Goal: Task Accomplishment & Management: Use online tool/utility

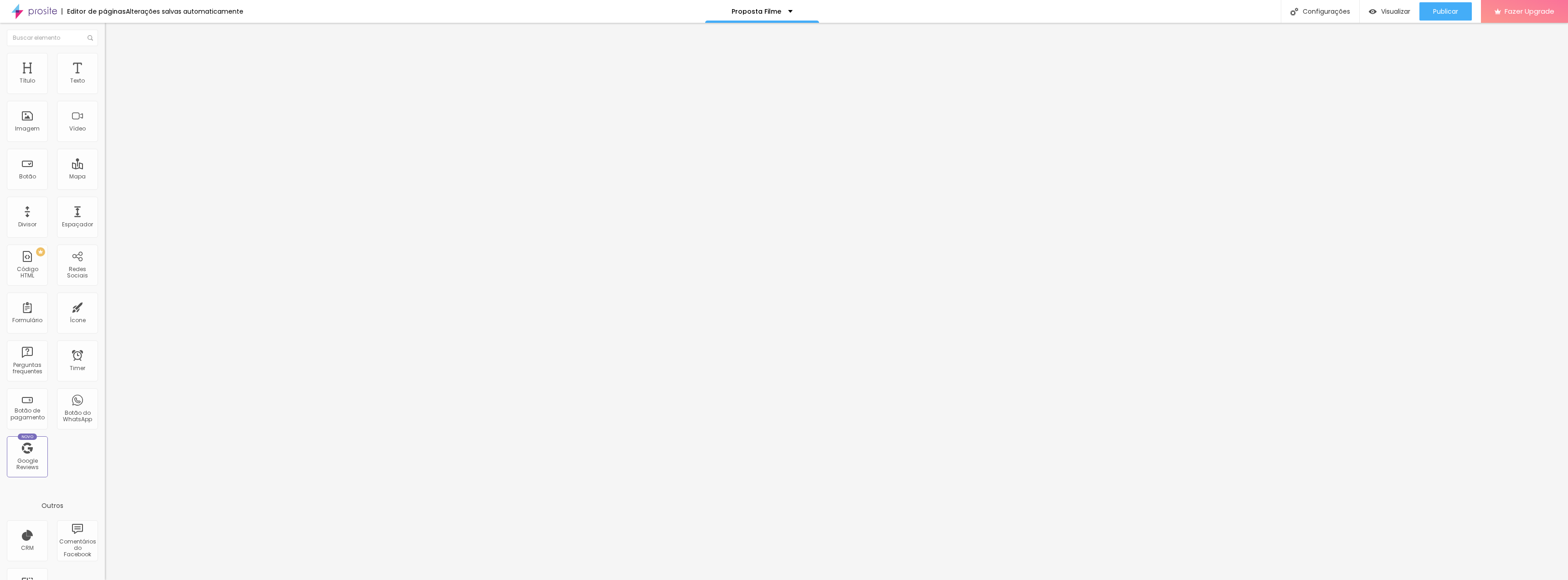
click at [105, 28] on button "Editar Coluna" at bounding box center [157, 33] width 105 height 21
click at [105, 79] on img at bounding box center [107, 75] width 5 height 5
drag, startPoint x: 789, startPoint y: 176, endPoint x: 800, endPoint y: 177, distance: 11.0
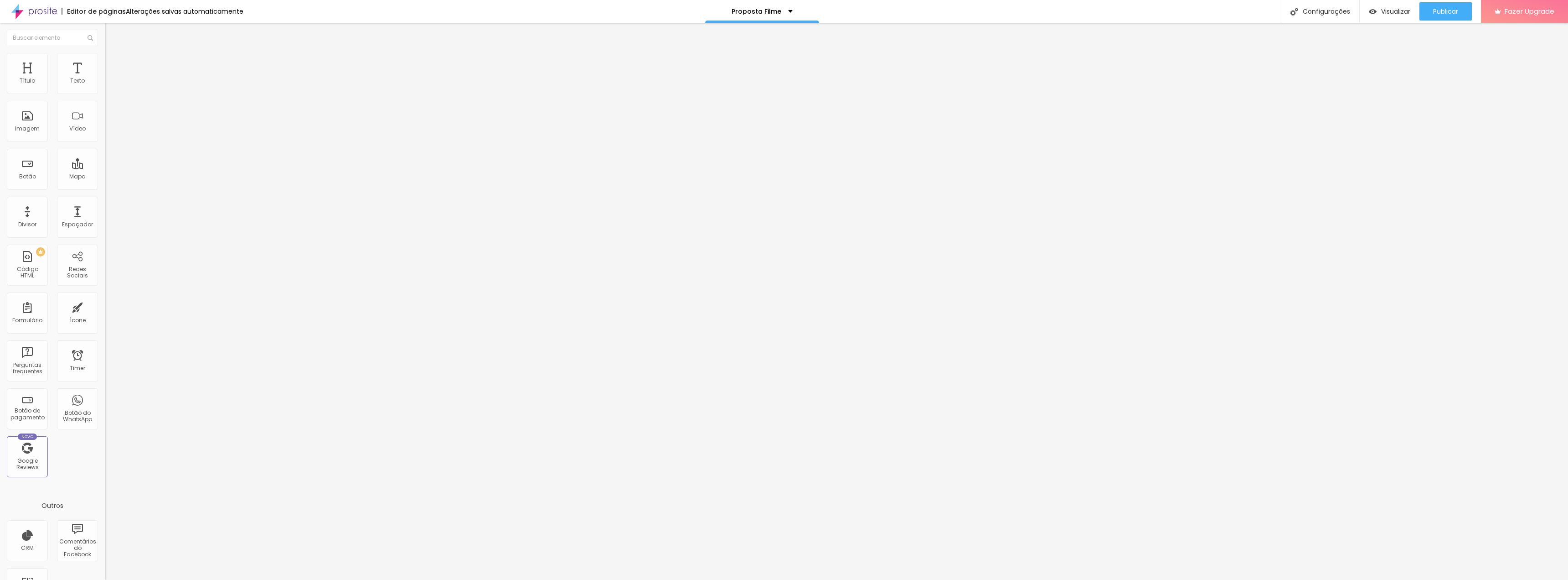
click at [113, 62] on span "Avançado" at bounding box center [128, 59] width 30 height 8
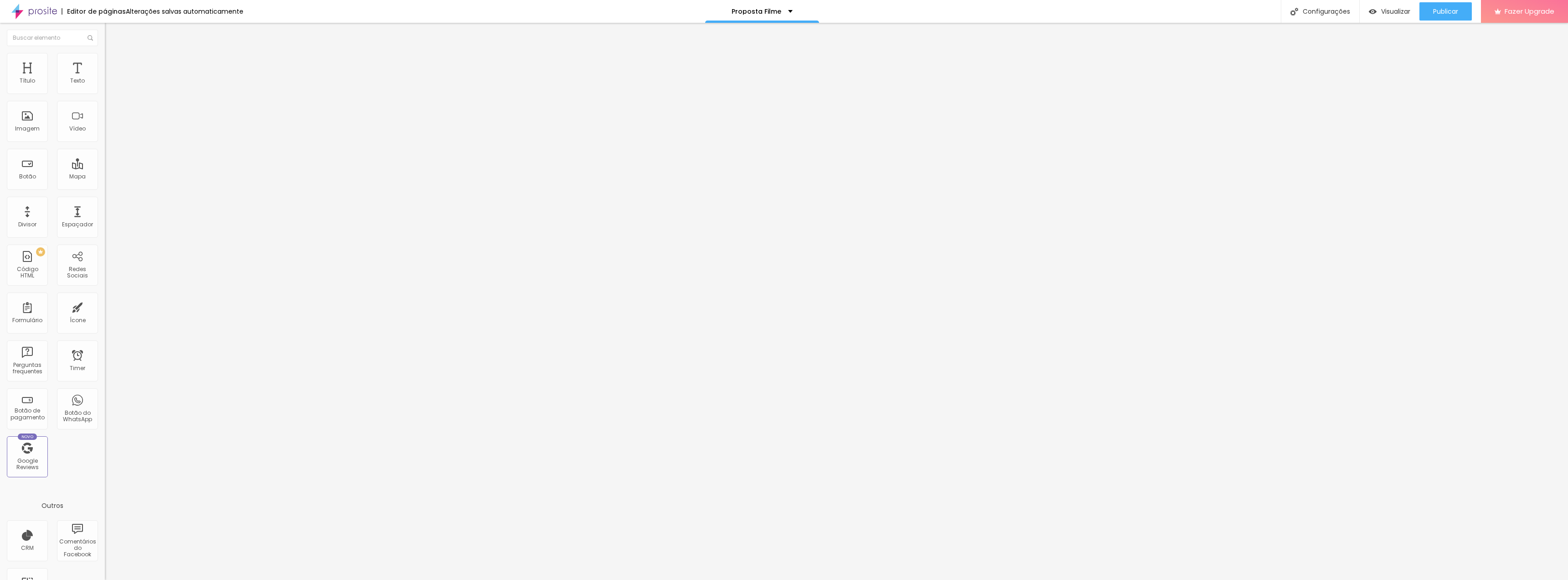
type input "1"
type input "2"
type input "3"
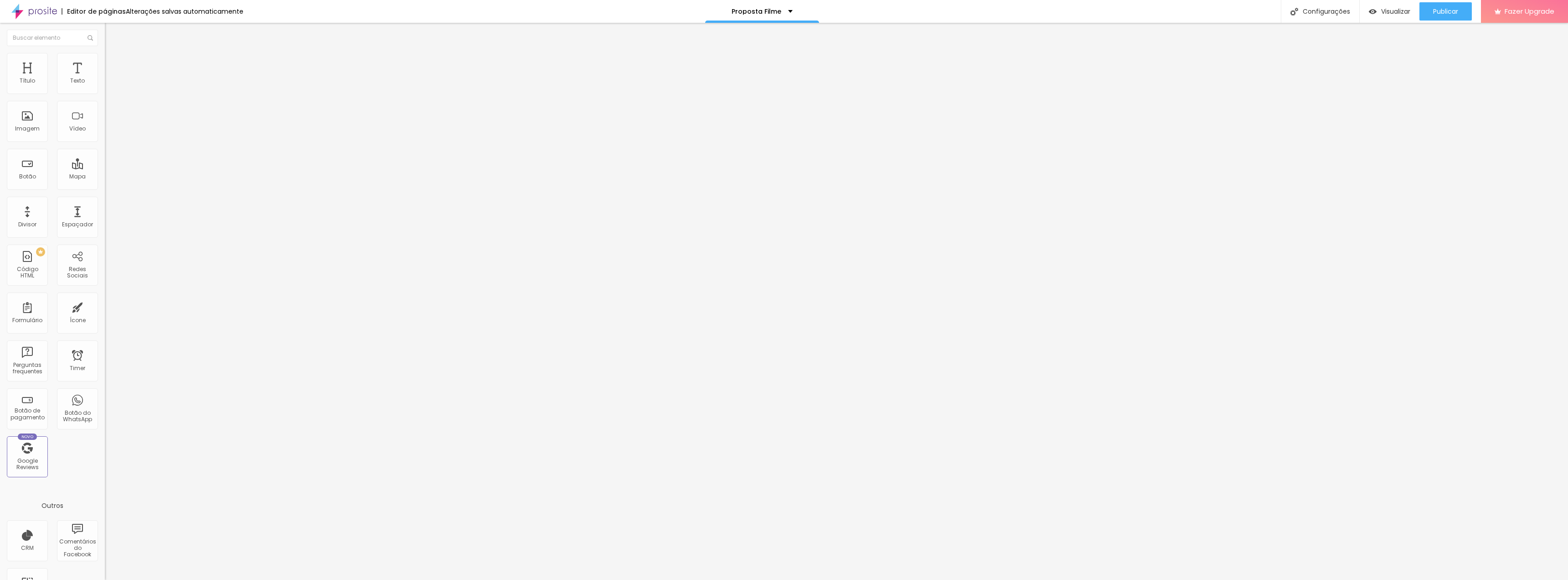
type input "3"
type input "5"
type input "7"
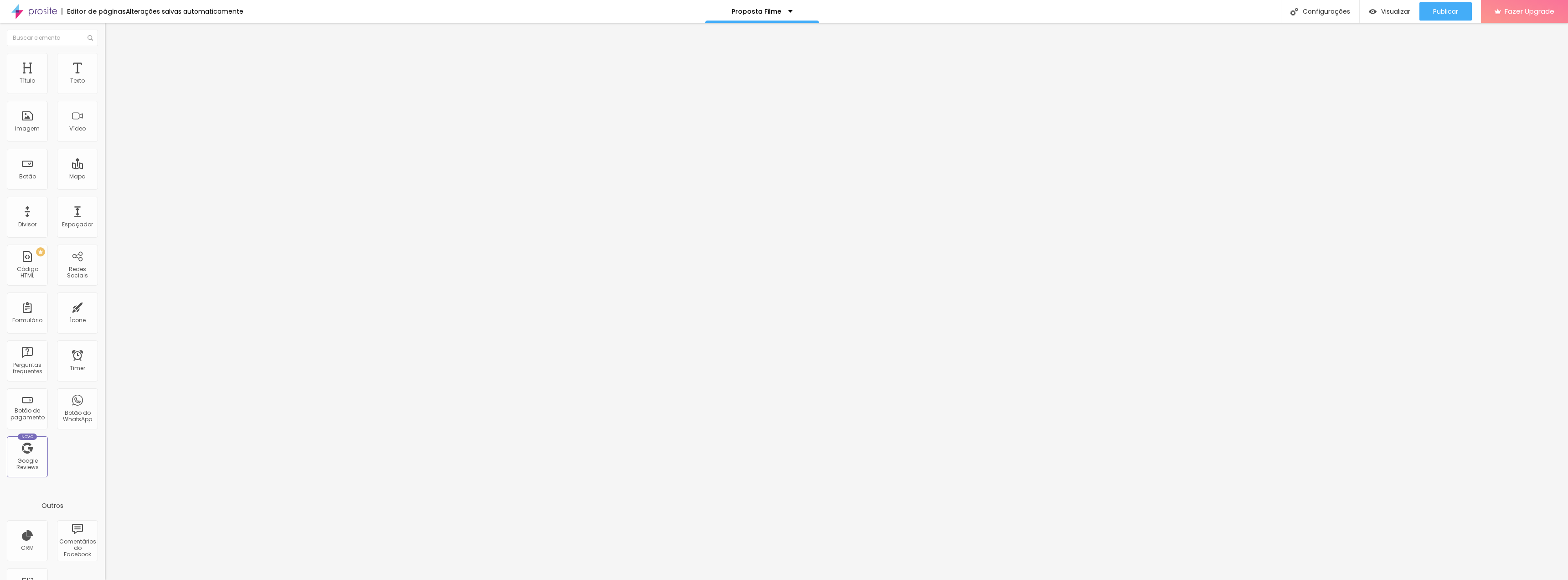
type input "8"
type input "11"
type input "13"
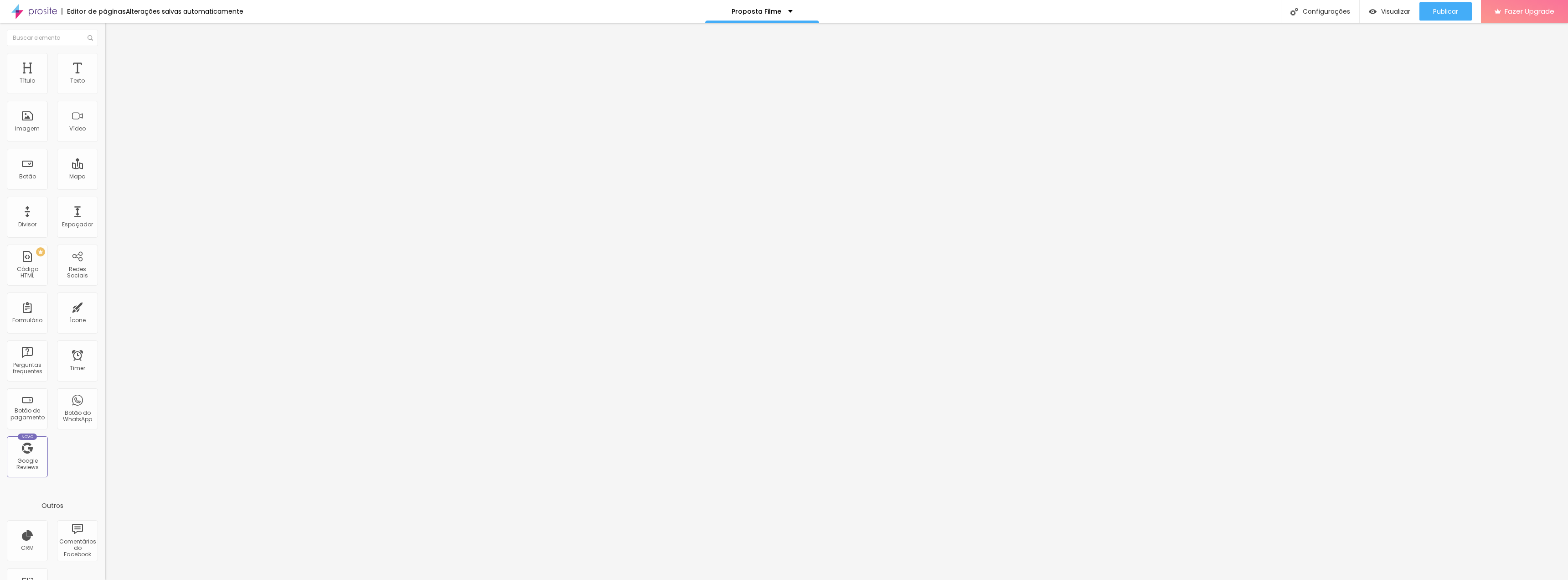
type input "13"
type input "16"
type input "17"
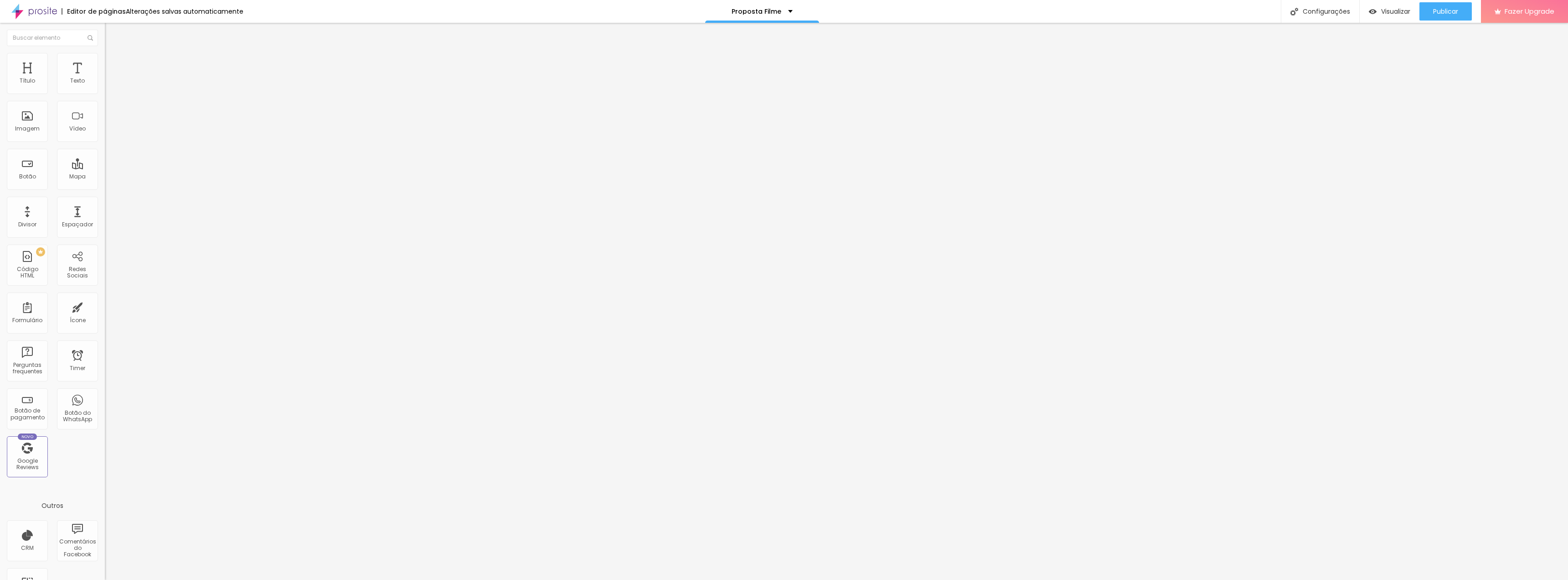
type input "19"
type input "21"
type input "23"
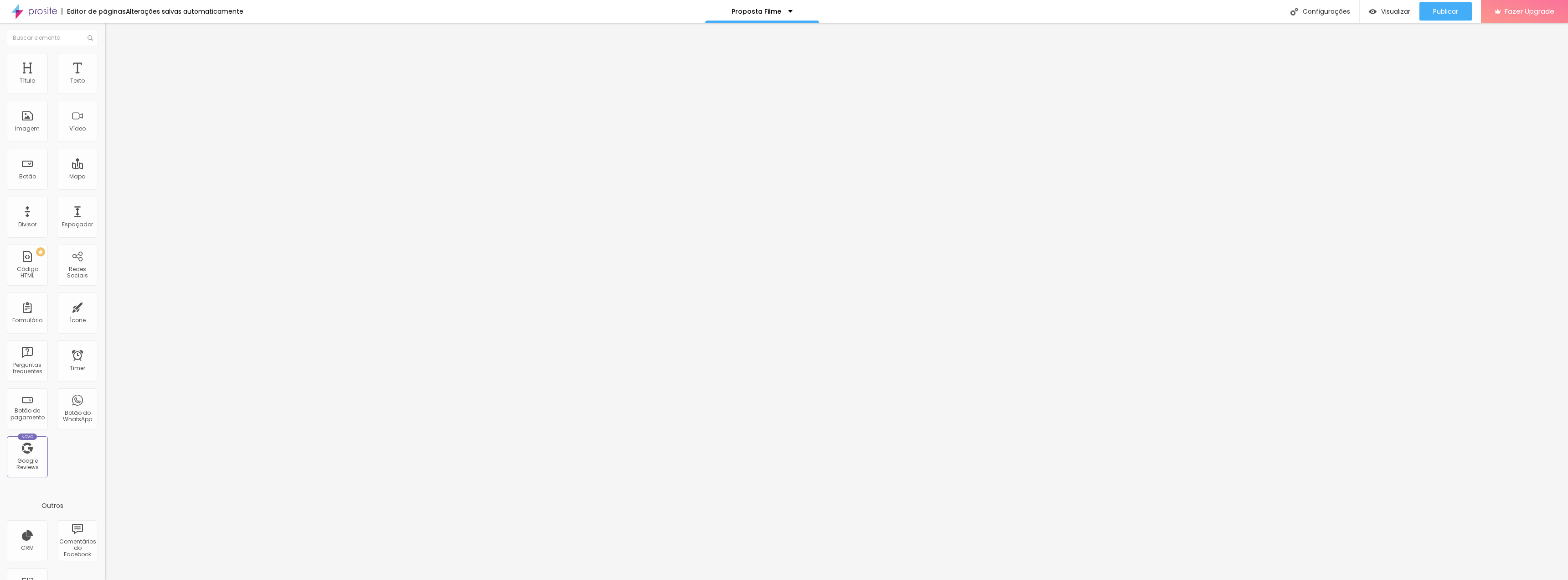
type input "23"
type input "24"
type input "25"
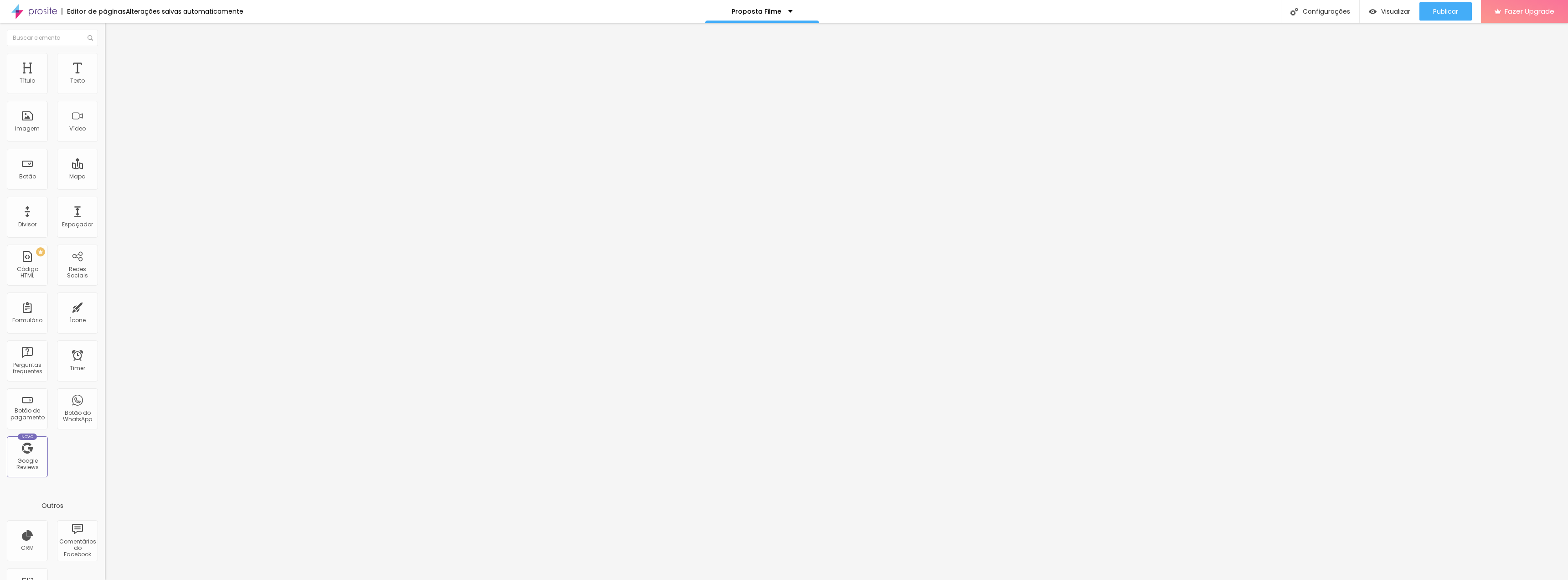
type input "24"
type input "21"
type input "19"
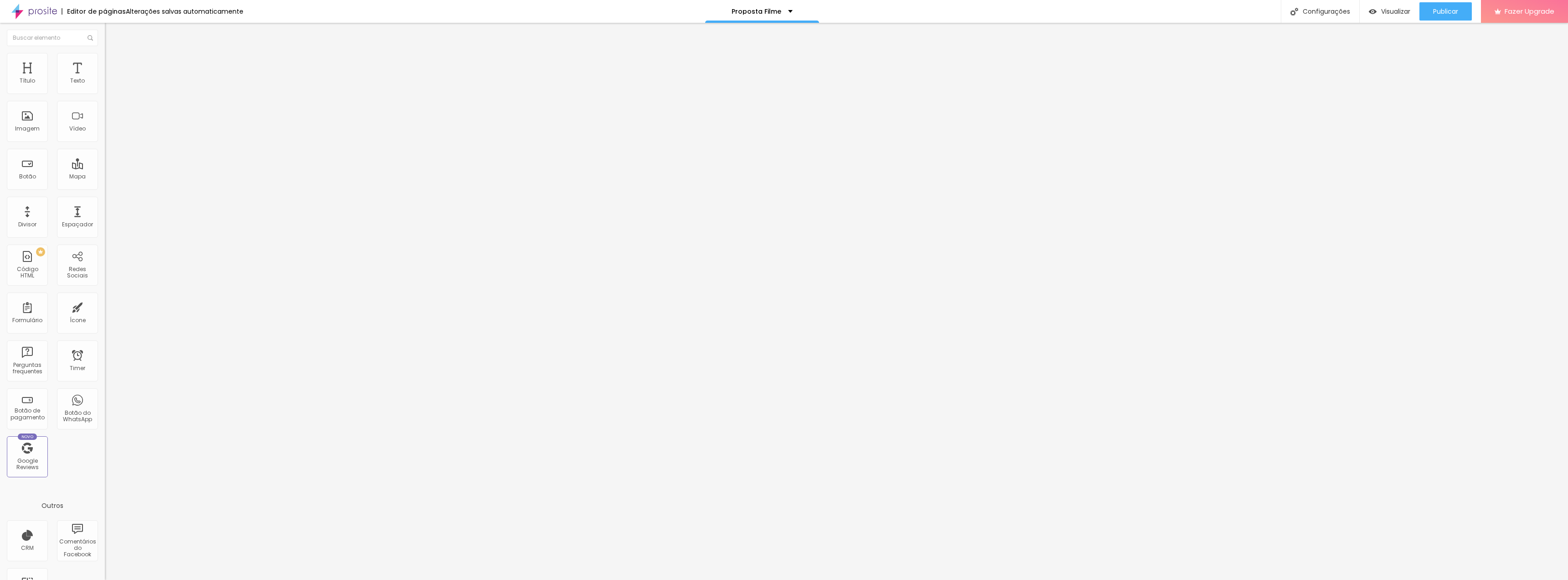
type input "19"
type input "16"
type input "13"
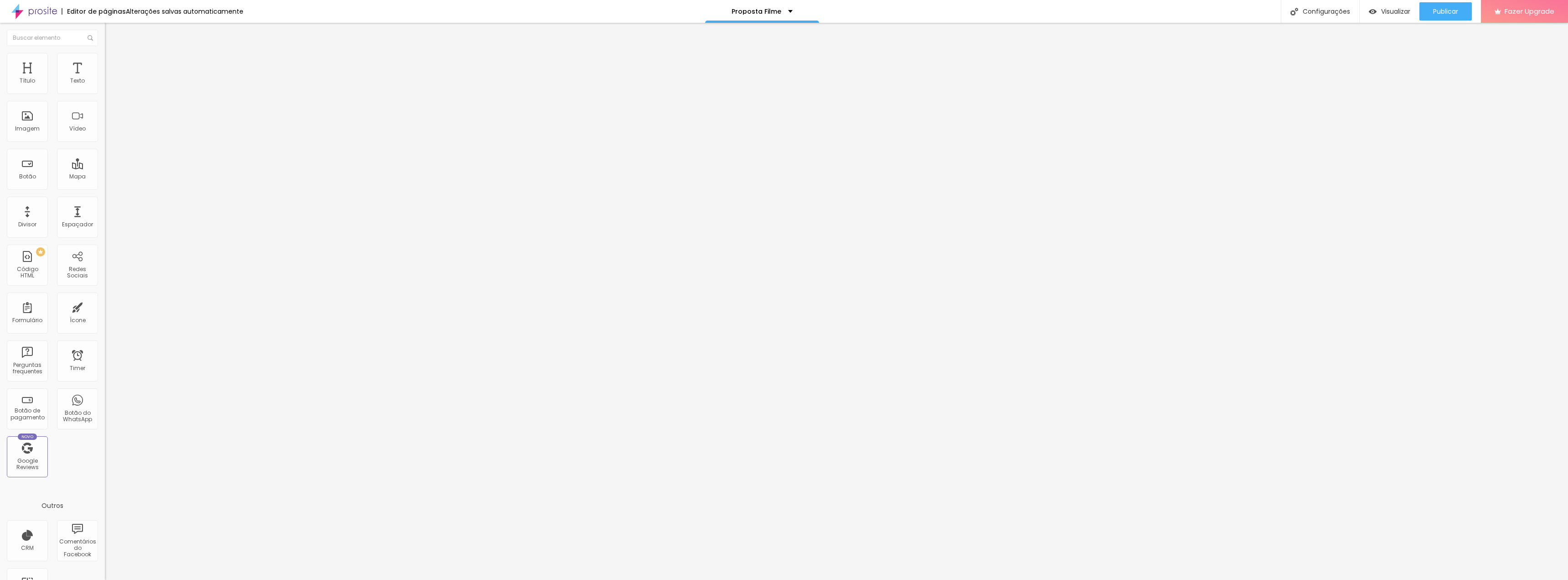
type input "9"
type input "6"
type input "1"
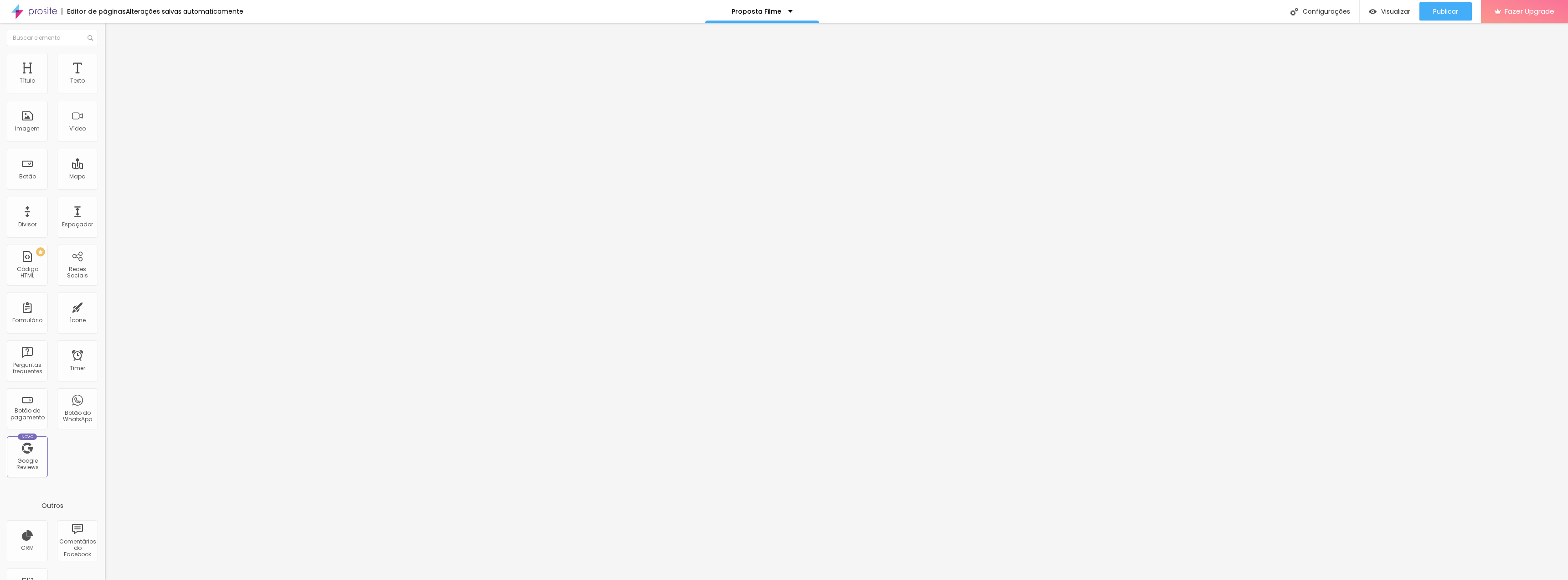
type input "1"
type input "0"
drag, startPoint x: 21, startPoint y: 90, endPoint x: 0, endPoint y: 88, distance: 21.1
click at [105, 168] on input "range" at bounding box center [134, 171] width 59 height 7
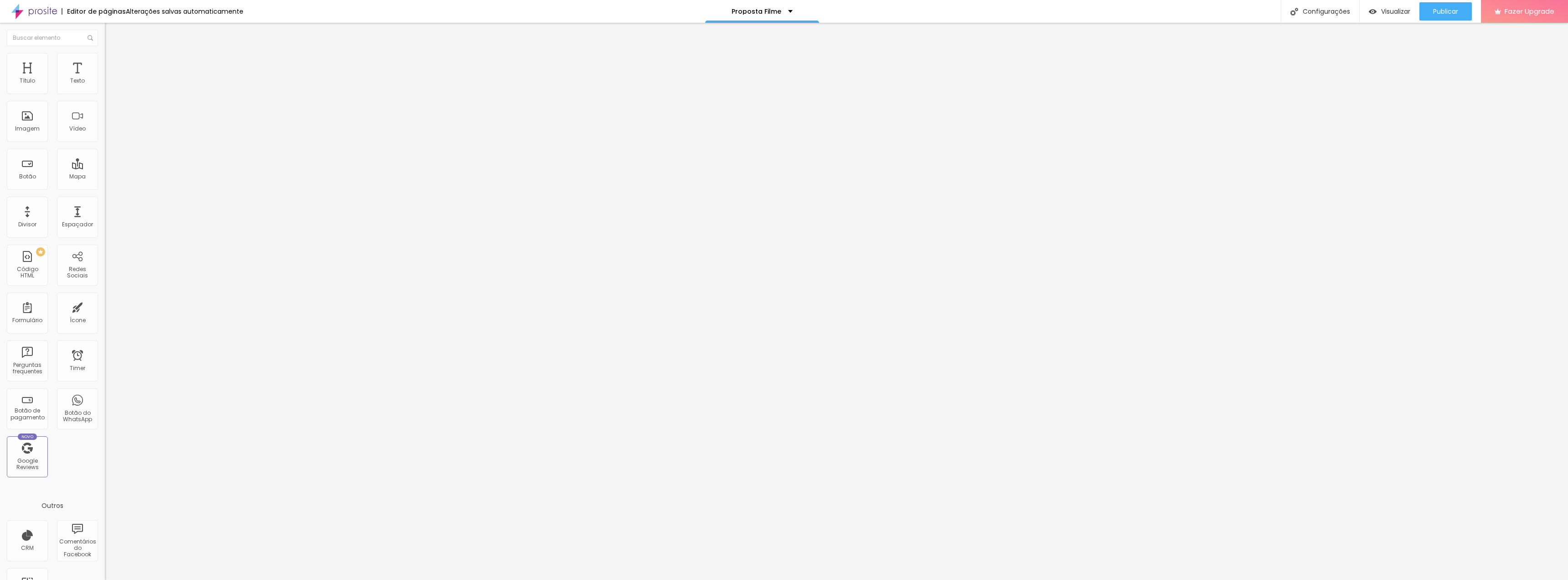
type input "4"
type input "5"
type input "6"
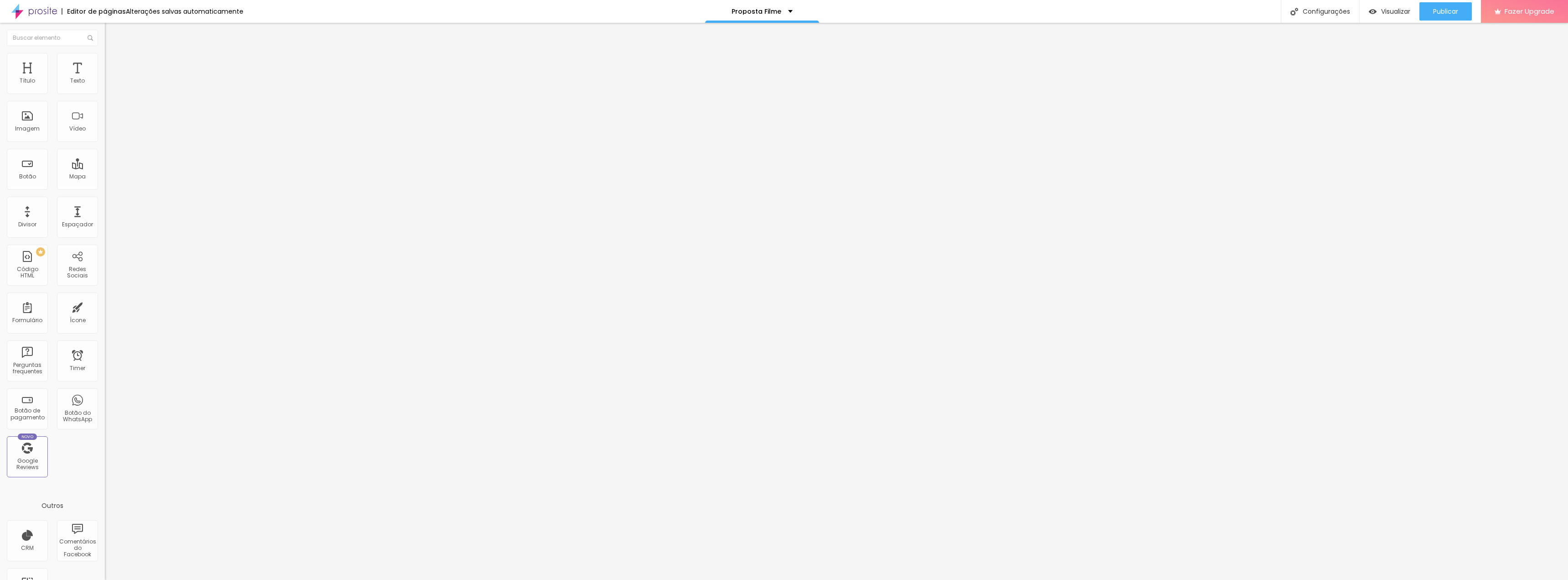
type input "6"
type input "7"
type input "8"
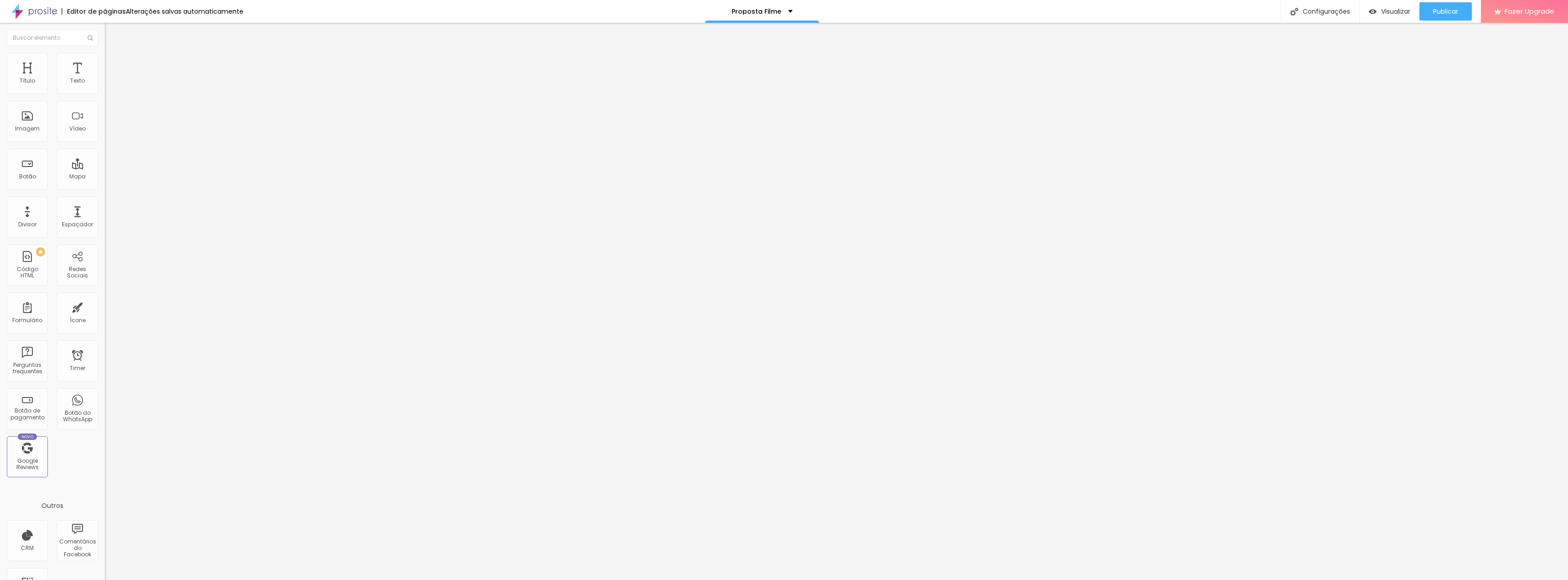
type input "10"
type input "11"
type input "12"
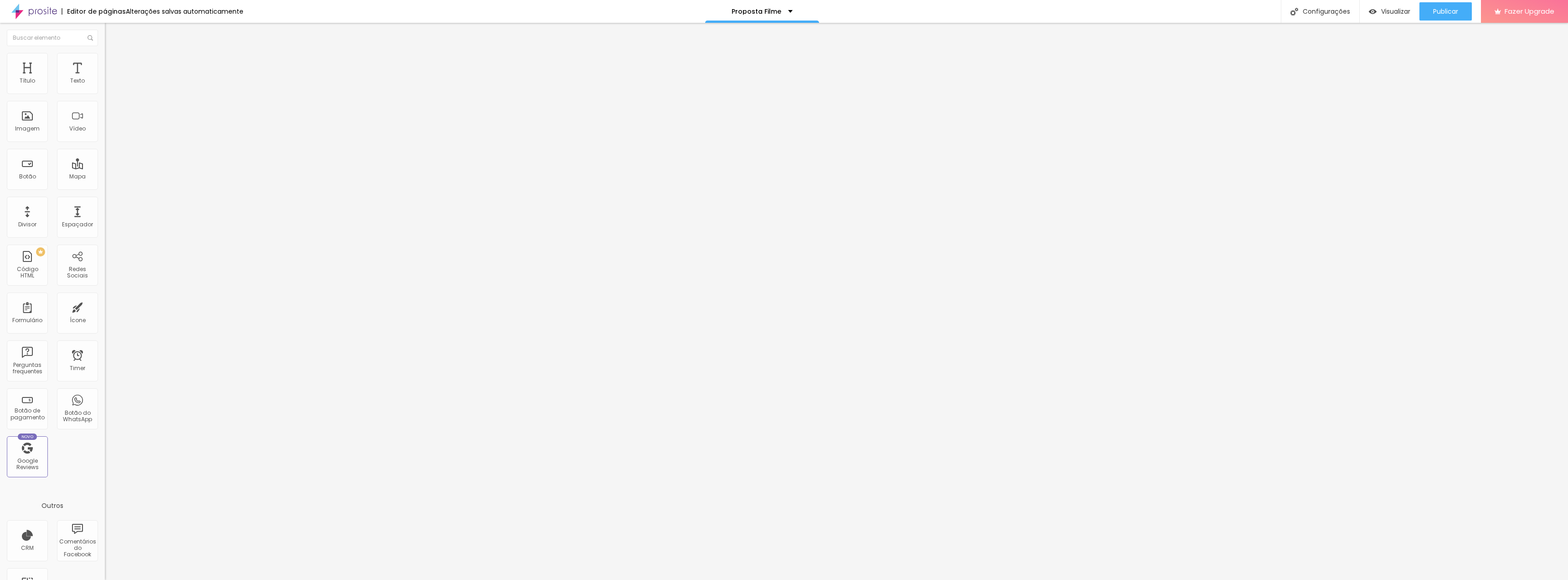
type input "12"
type input "13"
type input "15"
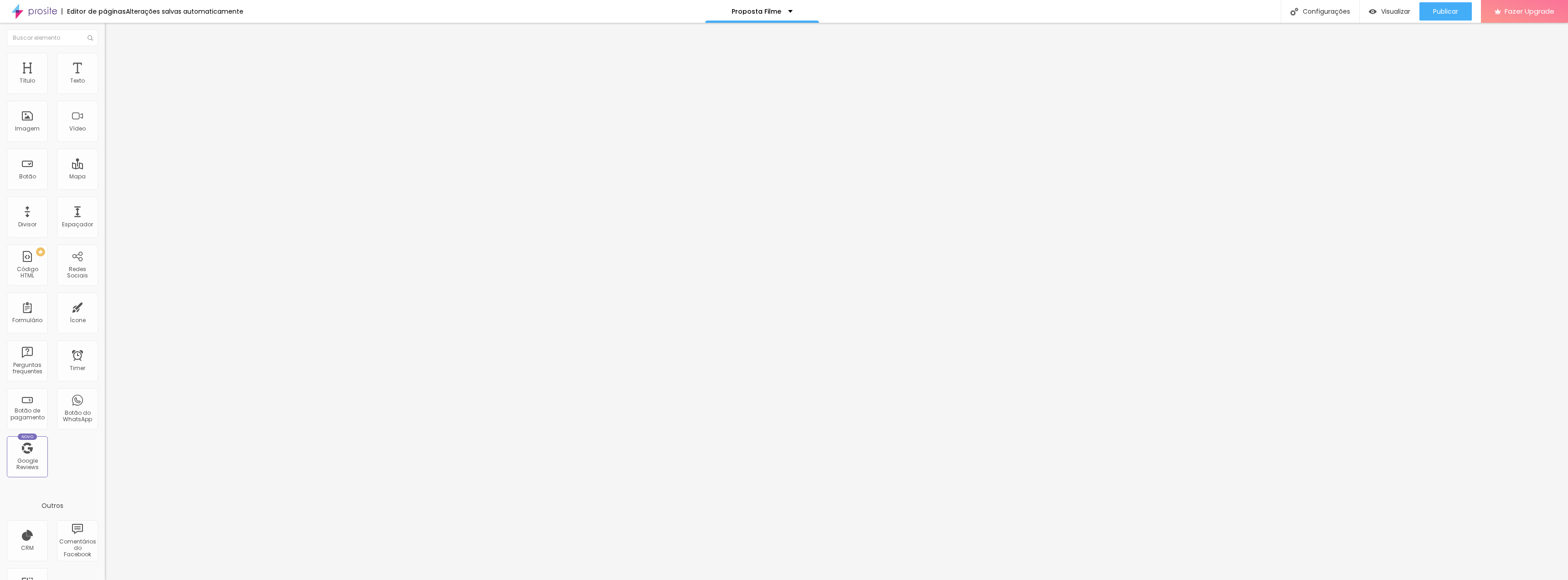
type input "16"
type input "18"
type input "21"
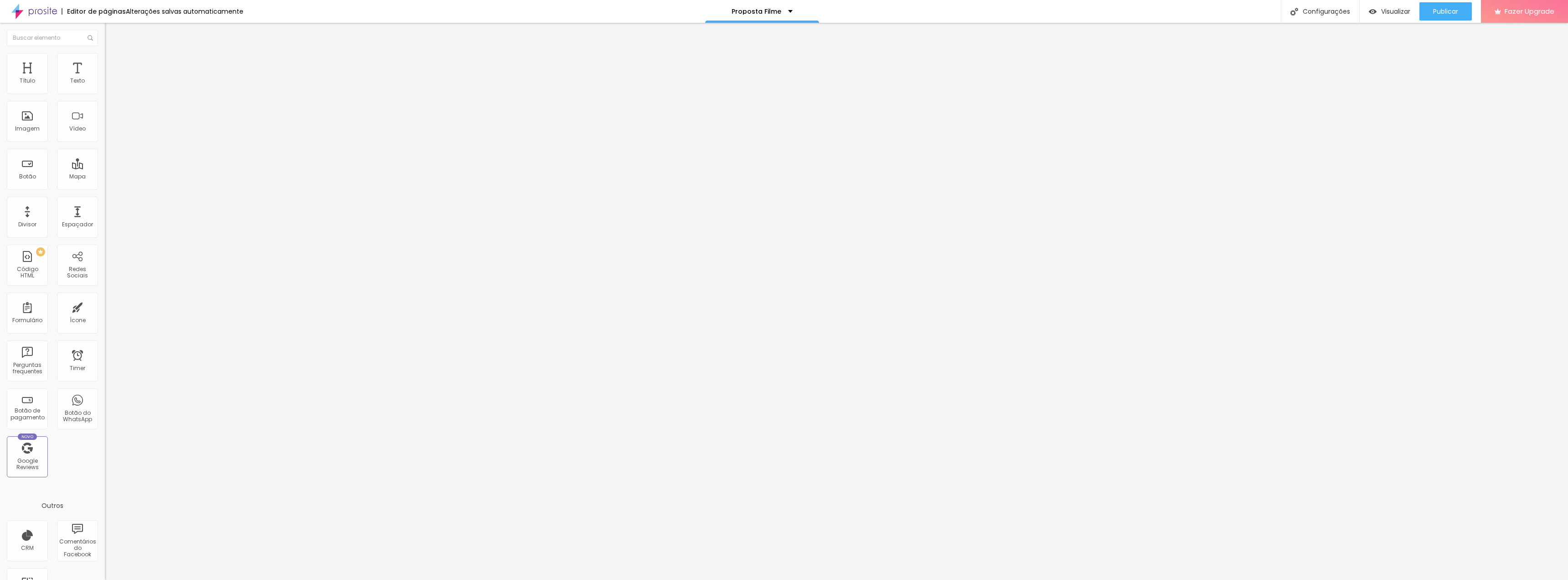
type input "21"
type input "23"
type input "29"
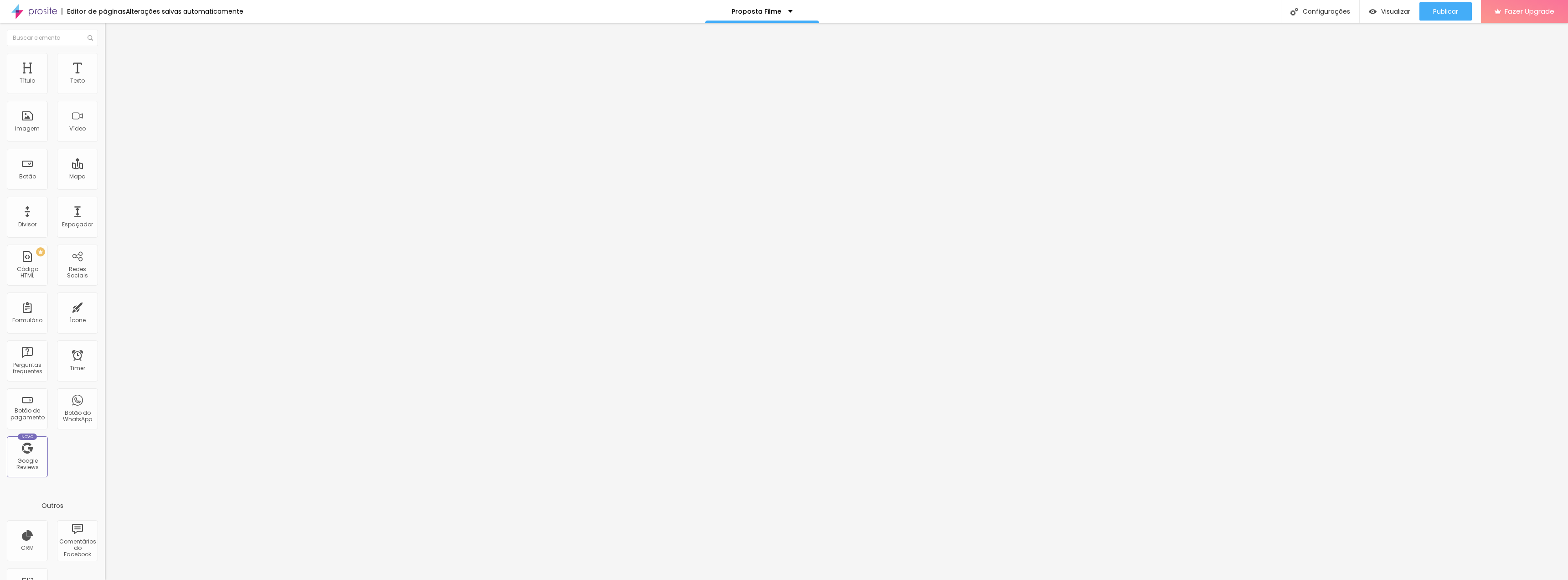
type input "34"
type input "38"
type input "44"
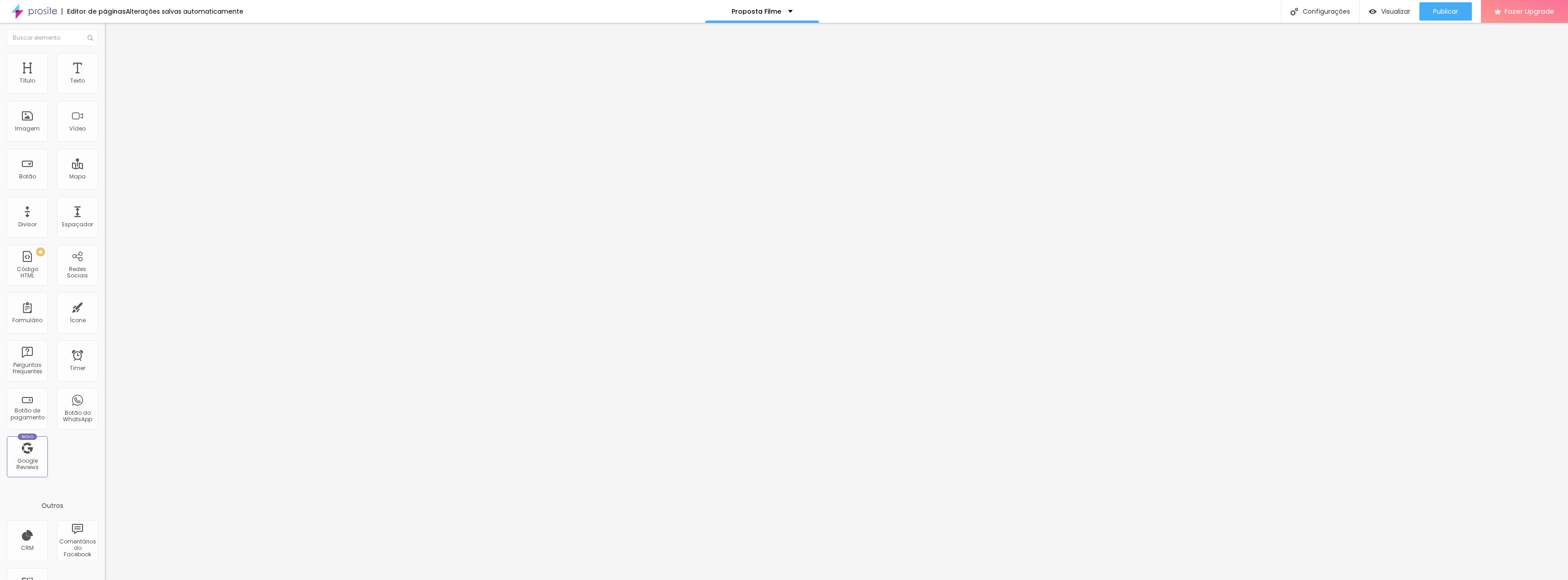
type input "44"
type input "49"
type input "55"
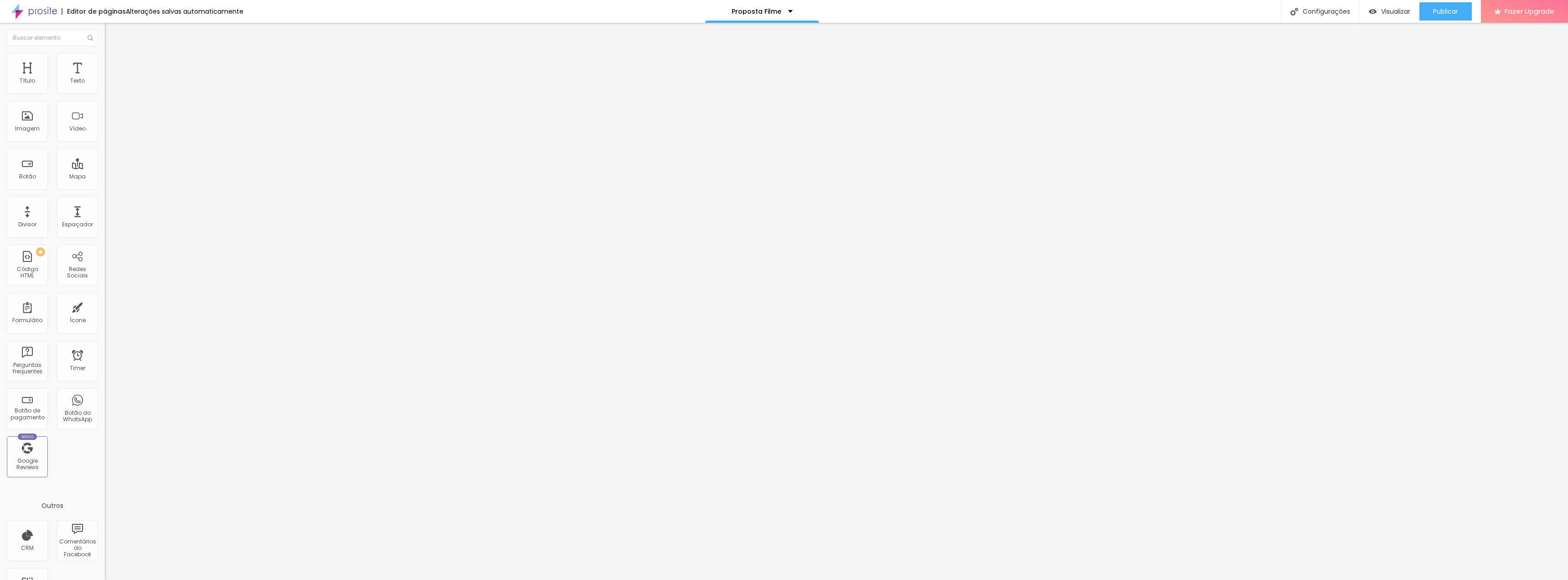
type input "61"
type input "65"
type input "70"
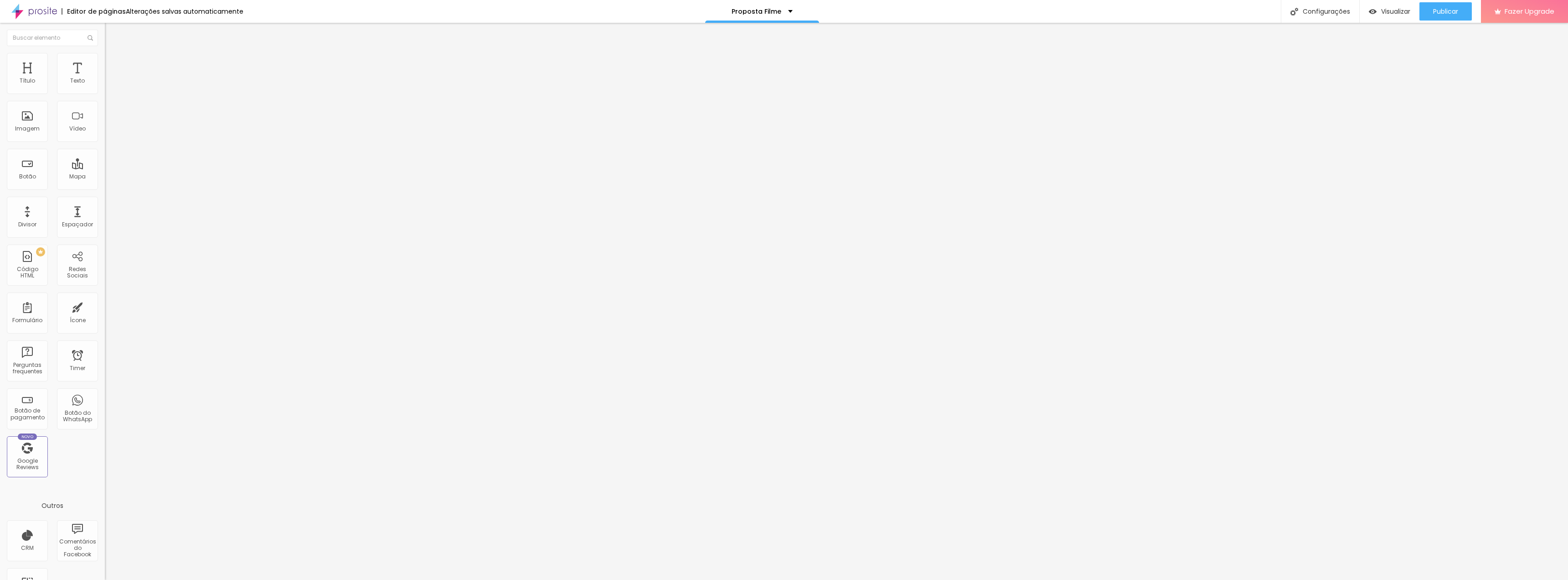
type input "70"
type input "73"
type input "77"
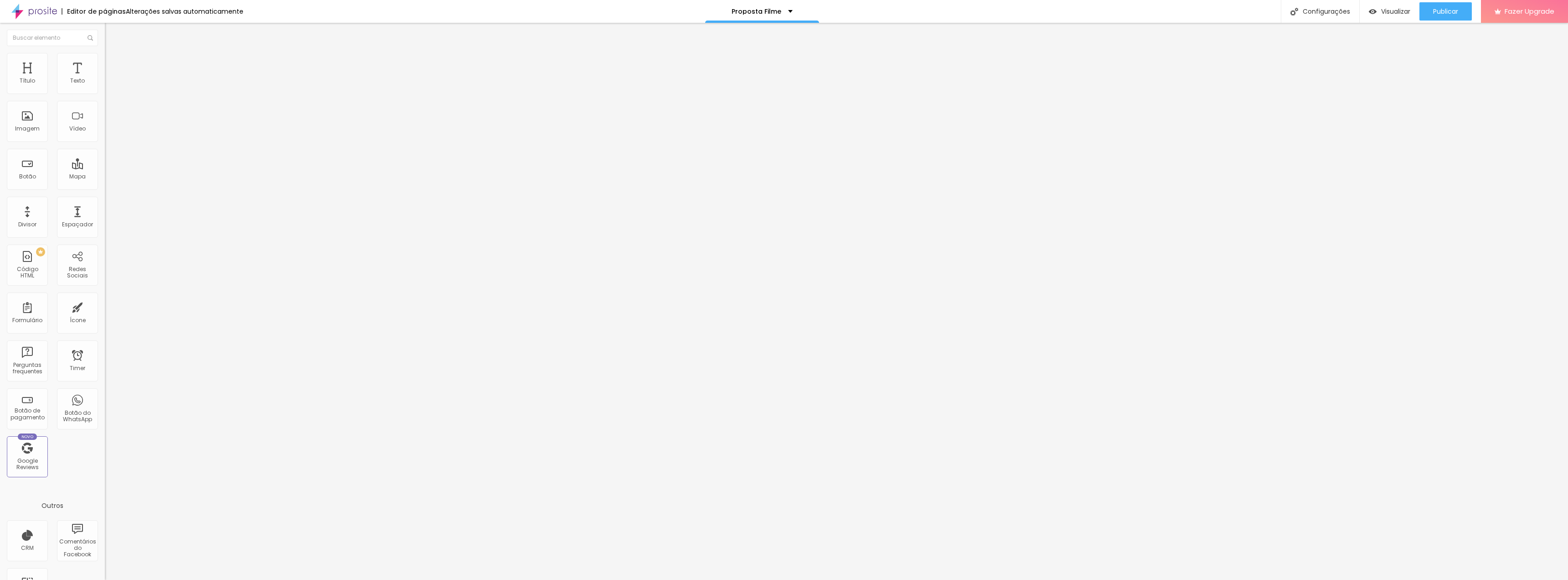
type input "80"
type input "82"
type input "85"
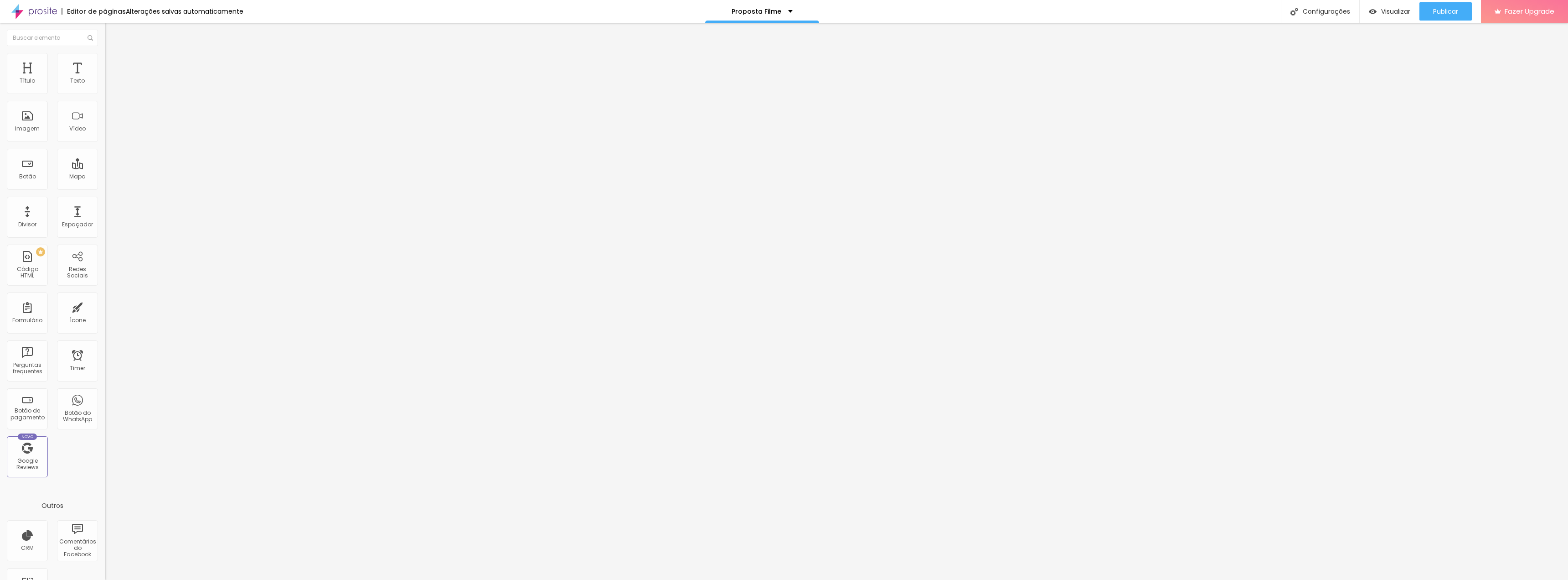
type input "85"
type input "87"
type input "90"
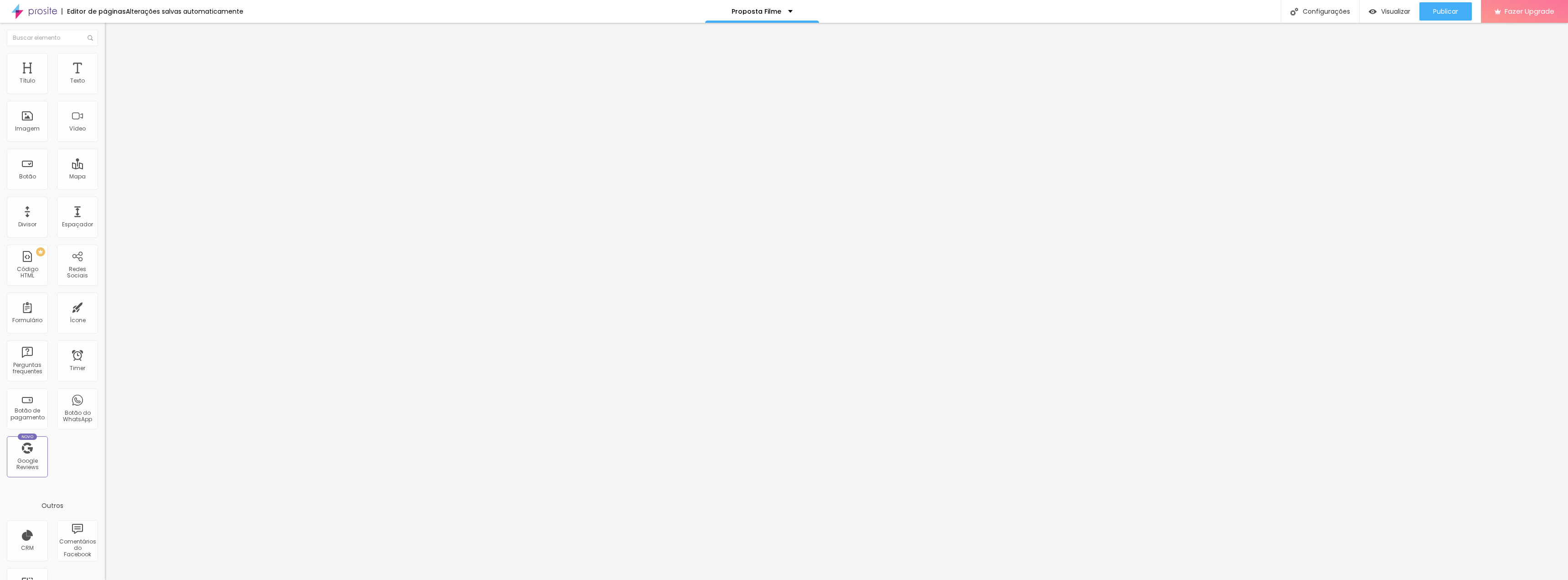
type input "92"
type input "95"
type input "97"
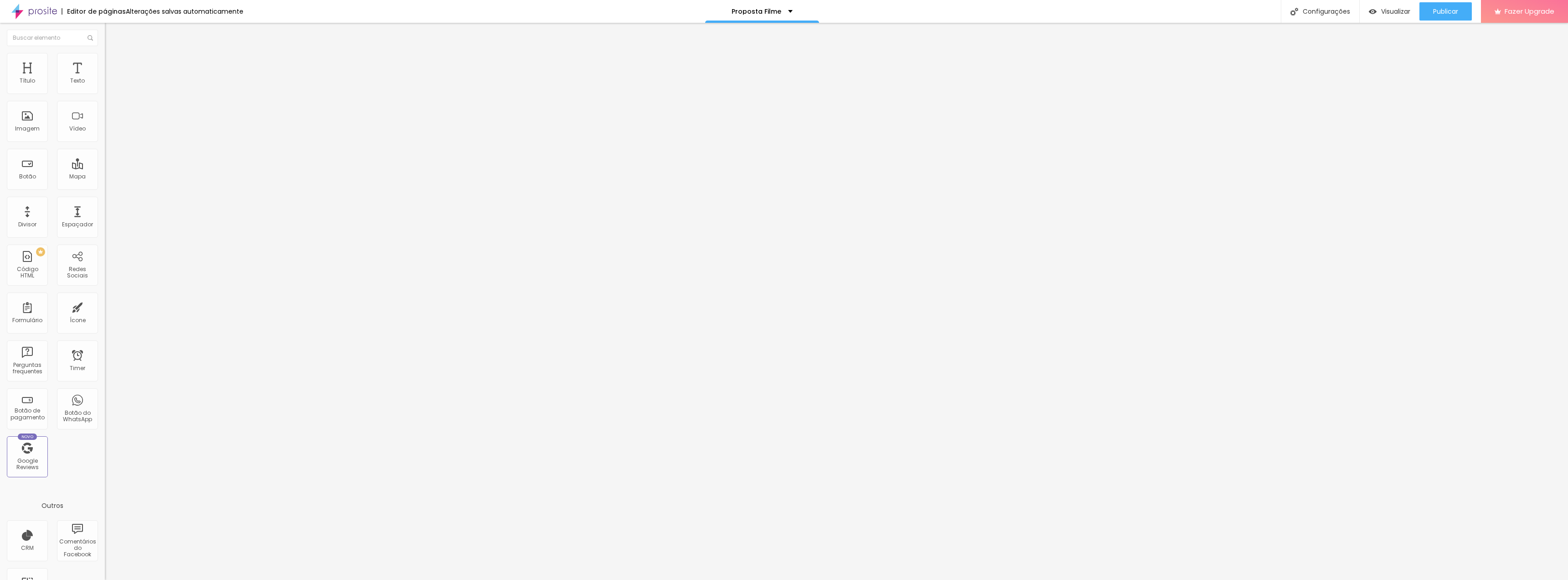
type input "97"
type input "100"
drag, startPoint x: 26, startPoint y: 106, endPoint x: 124, endPoint y: 112, distance: 98.2
type input "100"
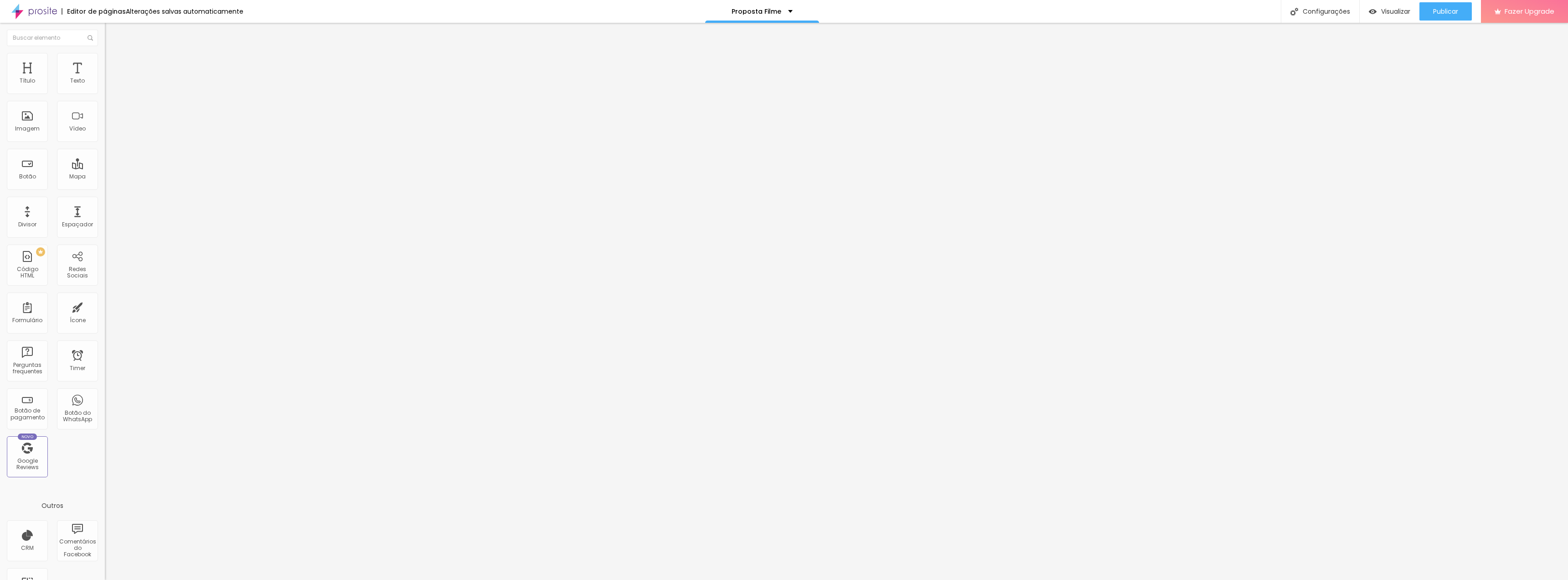
click at [124, 297] on input "range" at bounding box center [134, 301] width 59 height 7
click at [1440, 9] on span "Publicar" at bounding box center [1446, 11] width 25 height 7
click at [41, 11] on img at bounding box center [34, 11] width 46 height 23
